Goal: Task Accomplishment & Management: Manage account settings

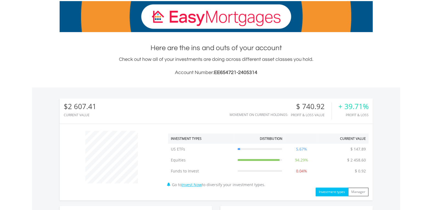
scroll to position [247, 0]
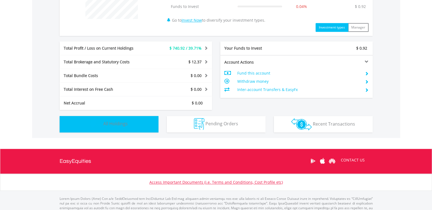
click at [112, 121] on span "All Holdings" at bounding box center [115, 124] width 24 height 6
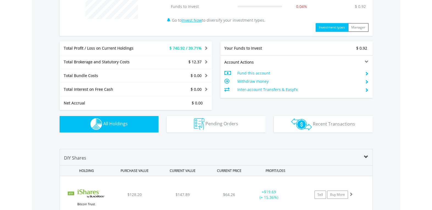
scroll to position [395, 0]
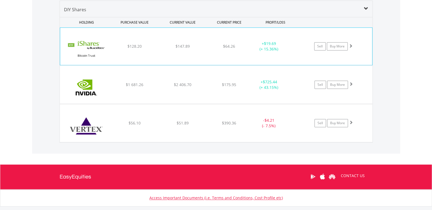
click at [278, 53] on div "﻿ iShares Bitcoin Trust ETF $128.20 $147.89 $64.26 + $19.69 (+ 15.36%) Sell Buy…" at bounding box center [216, 46] width 312 height 37
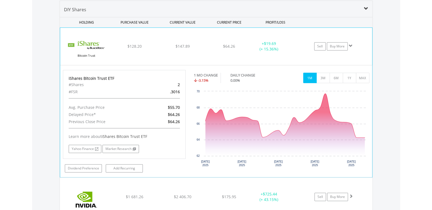
click at [278, 53] on div "﻿ iShares Bitcoin Trust ETF $128.20 $147.89 $64.26 + $19.69 (+ 15.36%) Sell Buy…" at bounding box center [216, 46] width 312 height 37
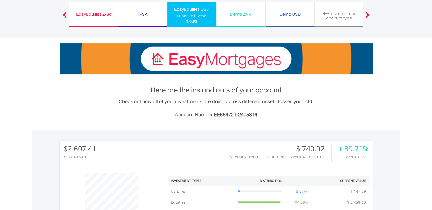
scroll to position [0, 0]
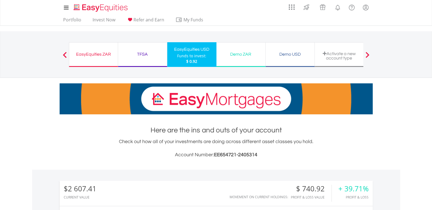
click at [91, 54] on div "EasyEquities ZAR" at bounding box center [93, 54] width 42 height 8
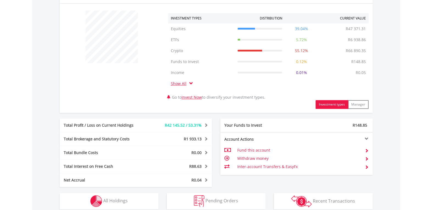
scroll to position [219, 0]
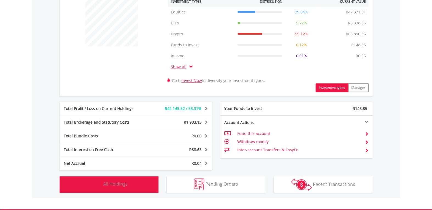
click at [115, 184] on span "All Holdings" at bounding box center [115, 184] width 24 height 6
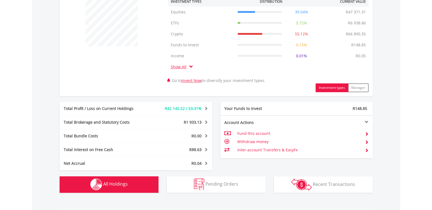
scroll to position [428, 0]
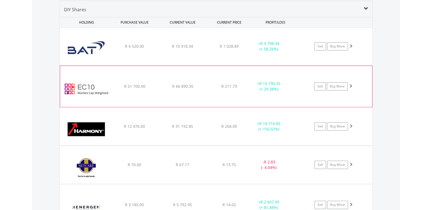
click at [292, 65] on div "﻿ EasyCrypto 10 R 51 700.00 R 66 890.35 R 211.73 + R 15 190.35 (+ 29.38%) Sell …" at bounding box center [216, 47] width 312 height 38
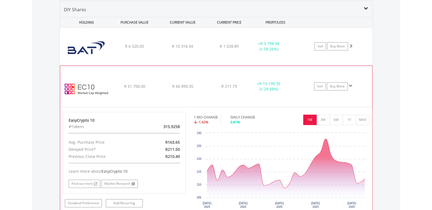
click at [293, 65] on div "﻿ EasyCrypto 10 R 51 700.00 R 66 890.35 R 211.73 + R 15 190.35 (+ 29.38%) Sell …" at bounding box center [216, 47] width 312 height 38
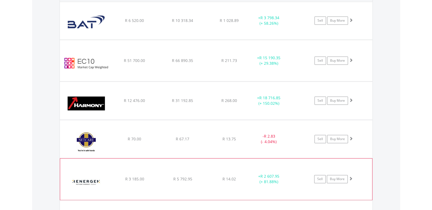
scroll to position [511, 0]
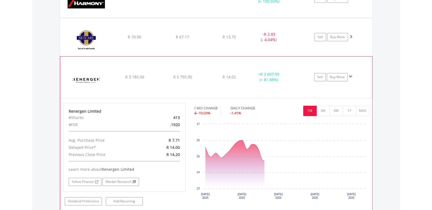
scroll to position [593, 0]
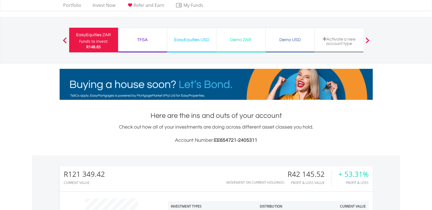
scroll to position [0, 0]
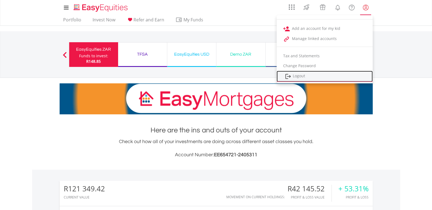
click at [297, 76] on link "Logout" at bounding box center [324, 76] width 96 height 11
